Goal: Find specific page/section: Find specific page/section

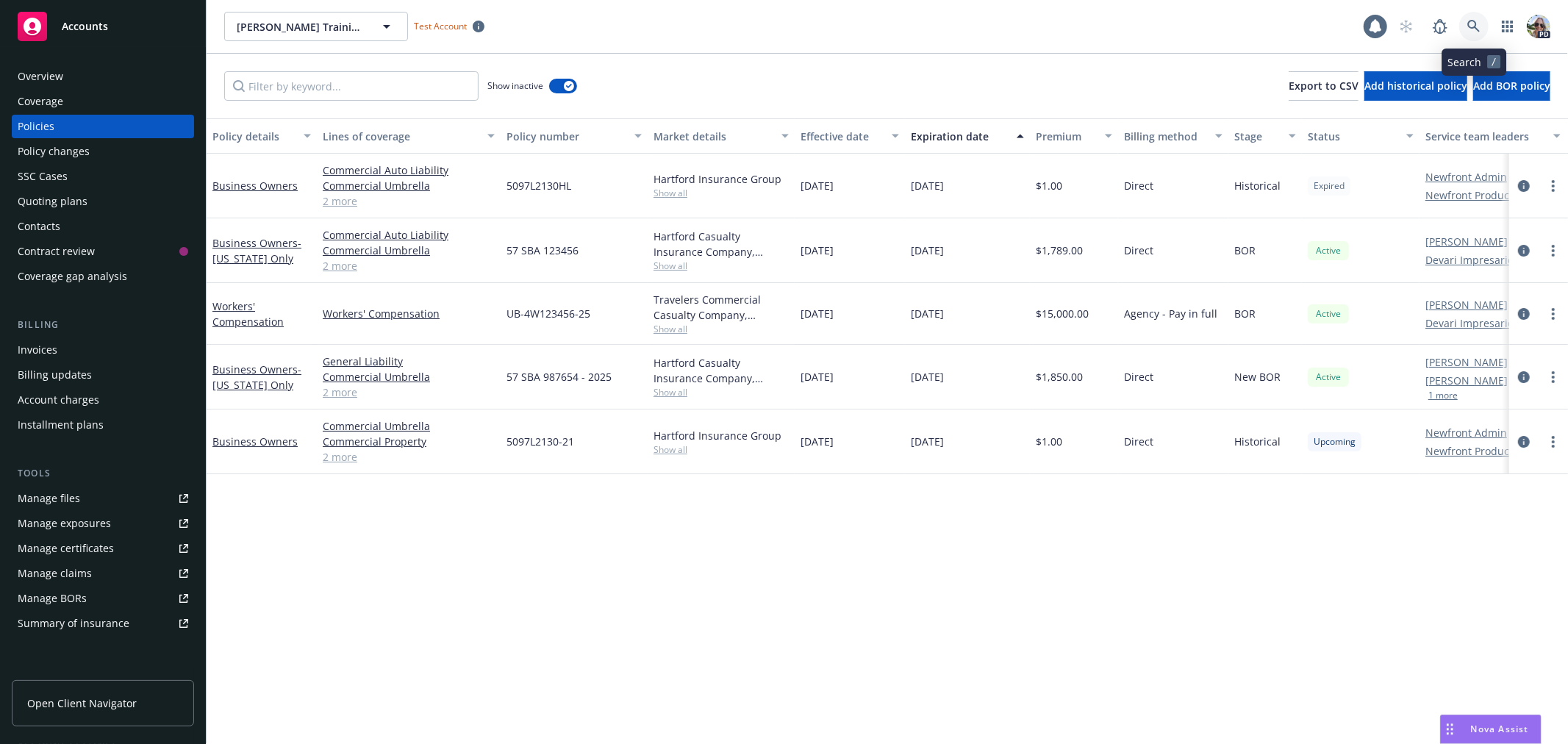
click at [1472, 22] on icon at bounding box center [1475, 27] width 13 height 13
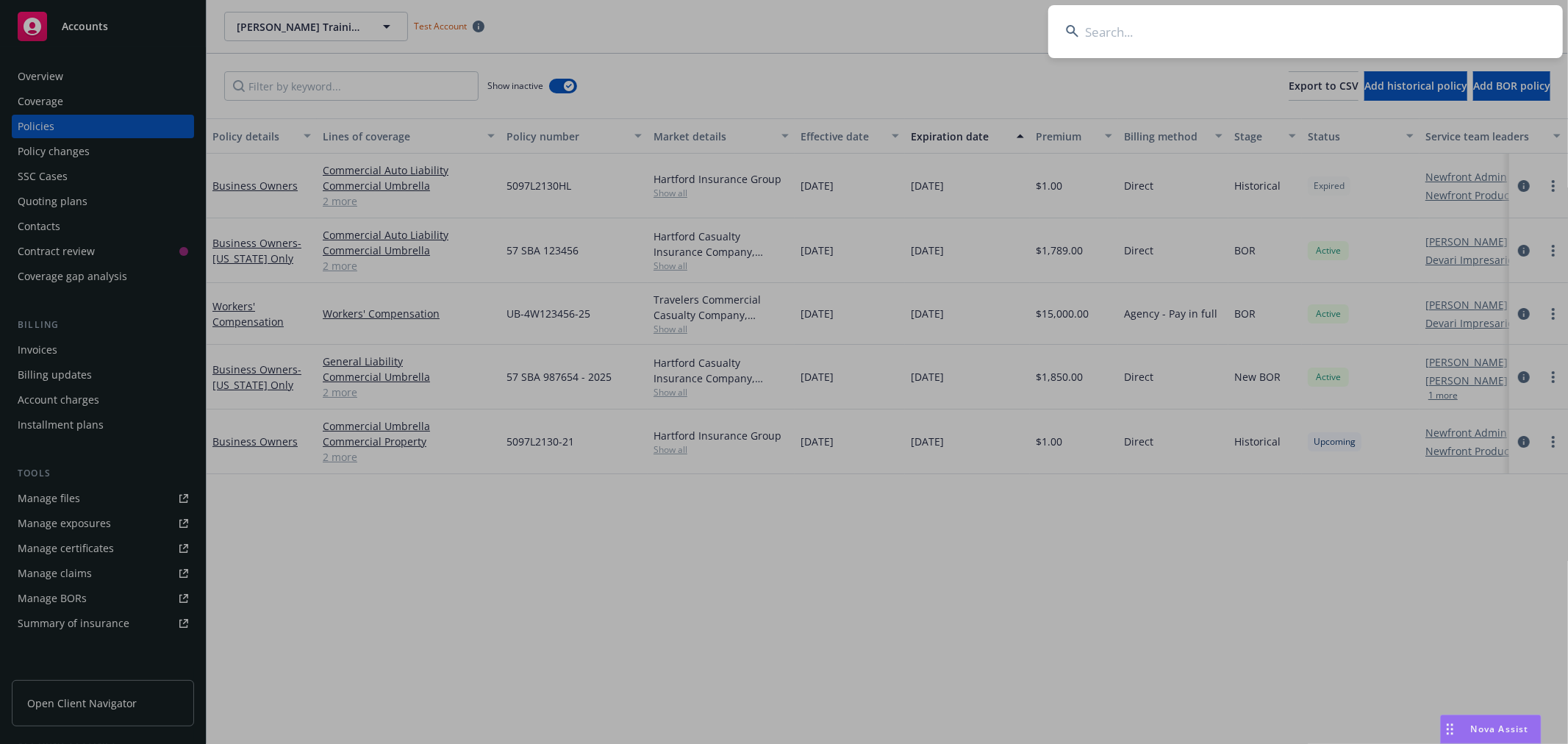
click at [1108, 30] on input at bounding box center [1306, 31] width 514 height 53
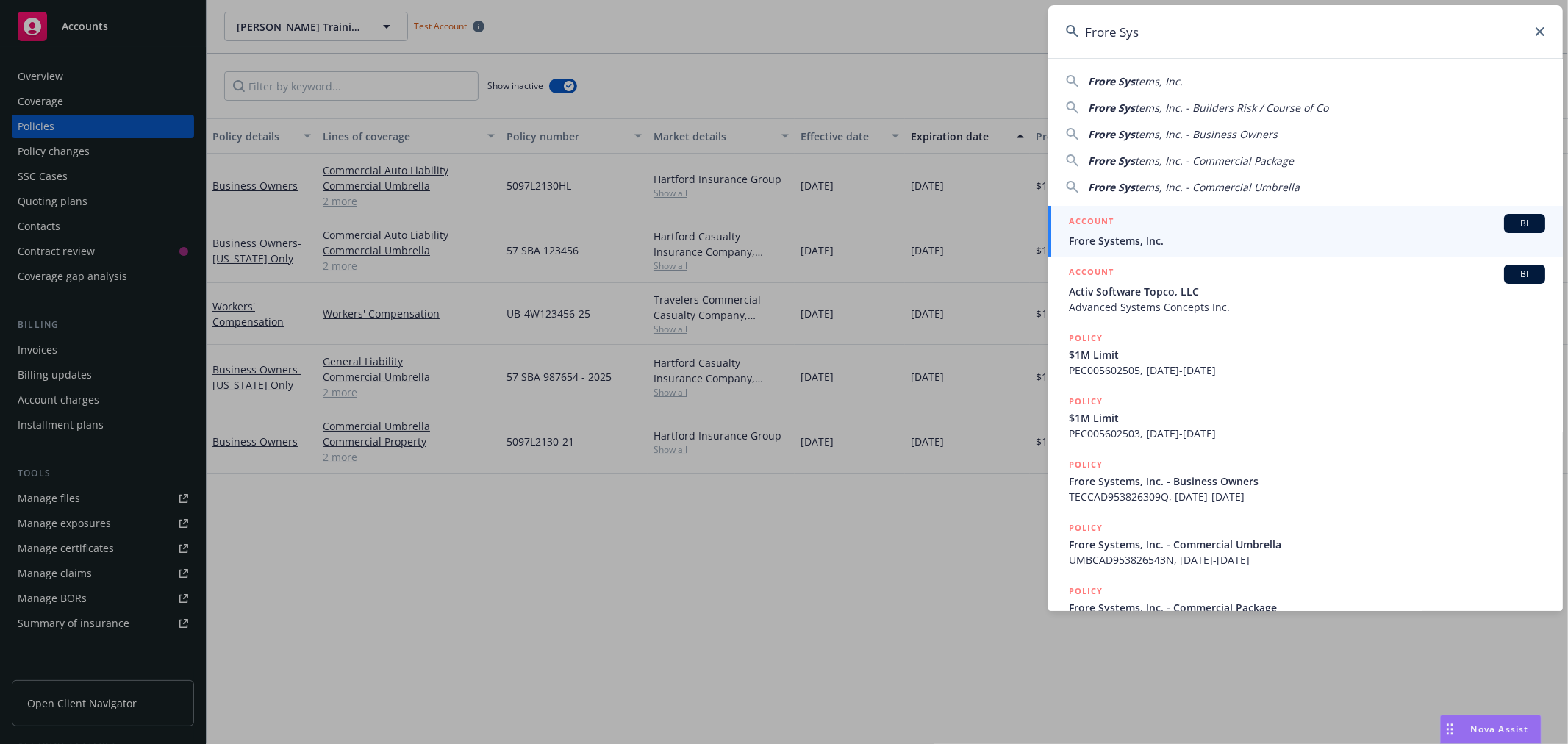
type input "Frore Sys"
click at [1135, 238] on span "Frore Systems, Inc." at bounding box center [1307, 241] width 476 height 16
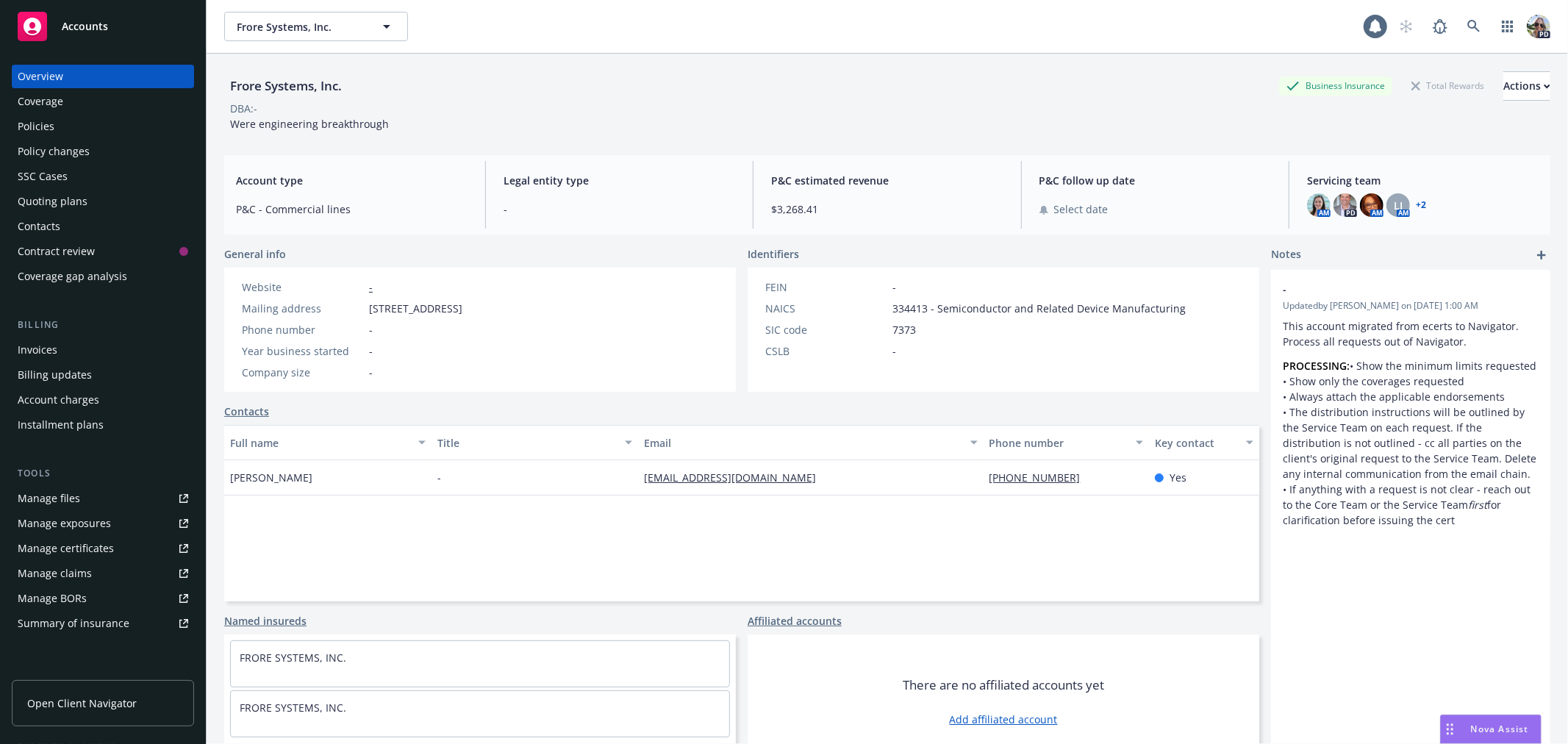
click at [22, 126] on div "Policies" at bounding box center [36, 126] width 37 height 23
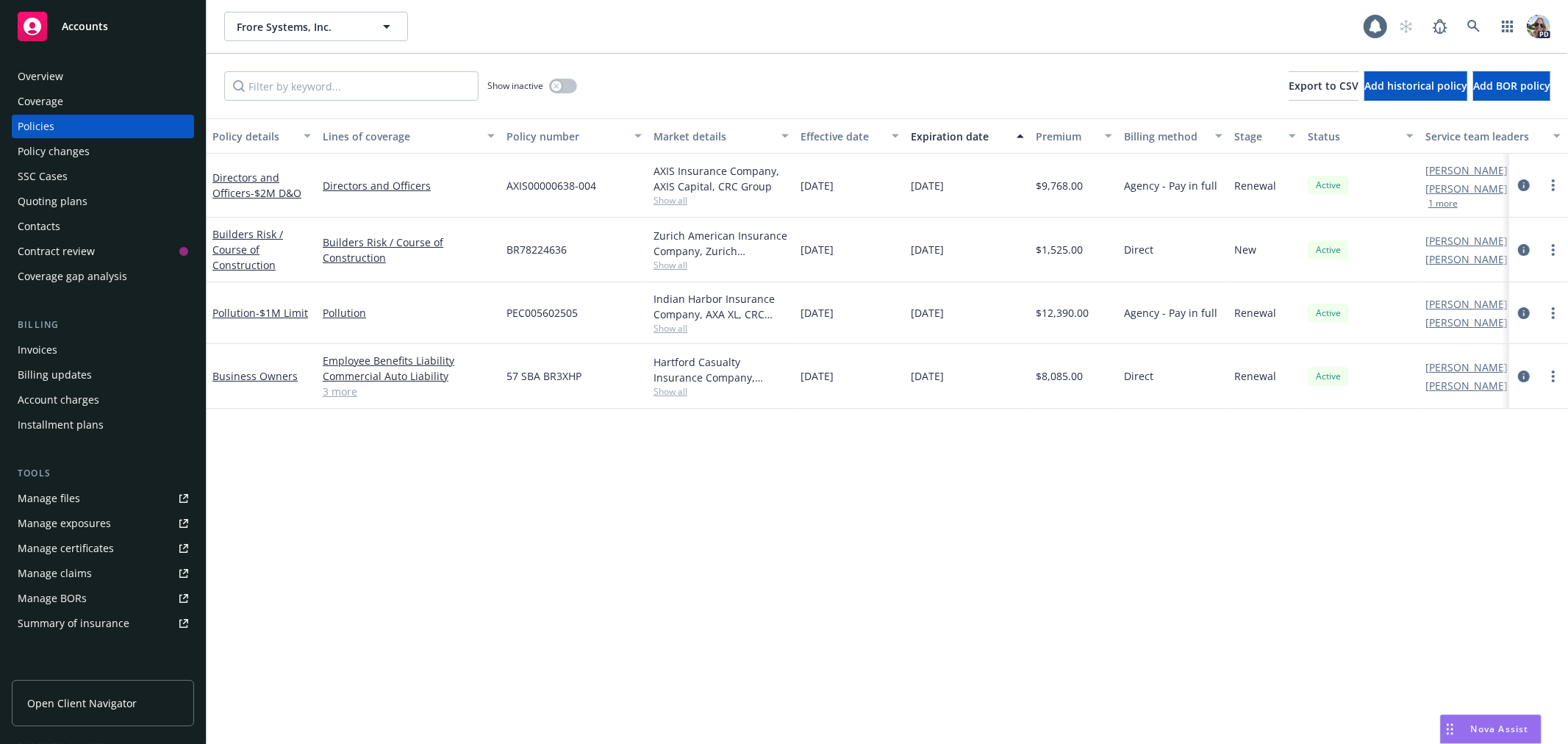
click at [27, 180] on div "SSC Cases" at bounding box center [43, 176] width 50 height 23
